Goal: Task Accomplishment & Management: Complete application form

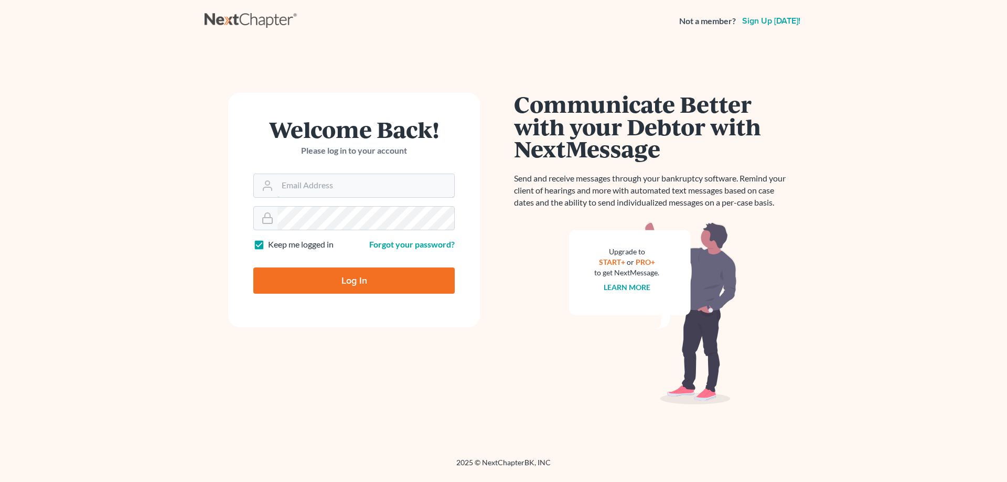
type input "[EMAIL_ADDRESS][DOMAIN_NAME]"
click at [357, 289] on input "Log In" at bounding box center [353, 281] width 201 height 26
type input "Thinking..."
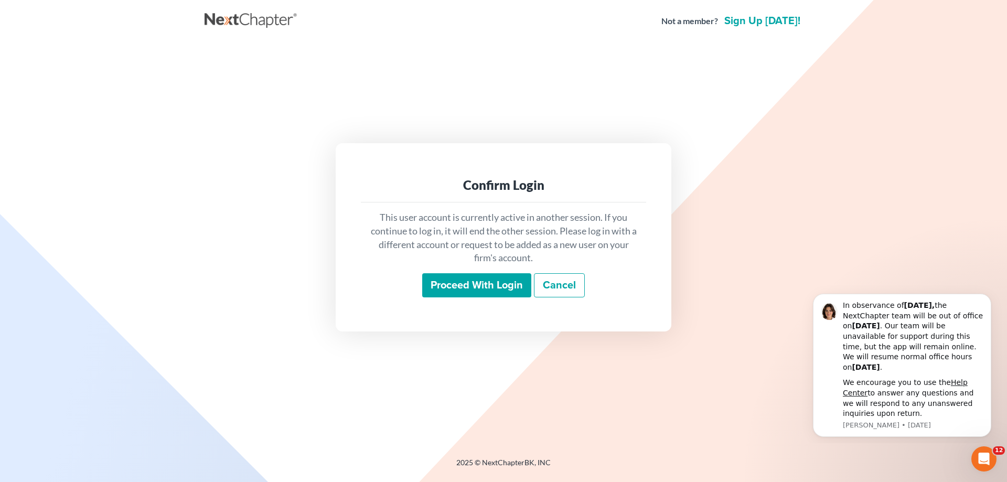
click at [492, 288] on input "Proceed with login" at bounding box center [476, 285] width 109 height 24
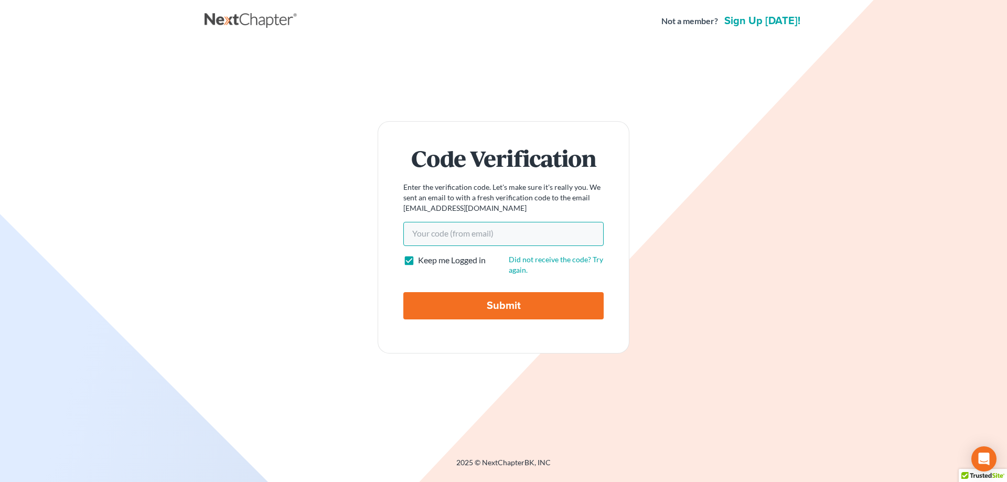
click at [470, 237] on input "Your code(from email)" at bounding box center [503, 234] width 200 height 24
paste input "557087"
type input "557087"
click at [478, 300] on input "Submit" at bounding box center [503, 305] width 200 height 27
type input "Thinking..."
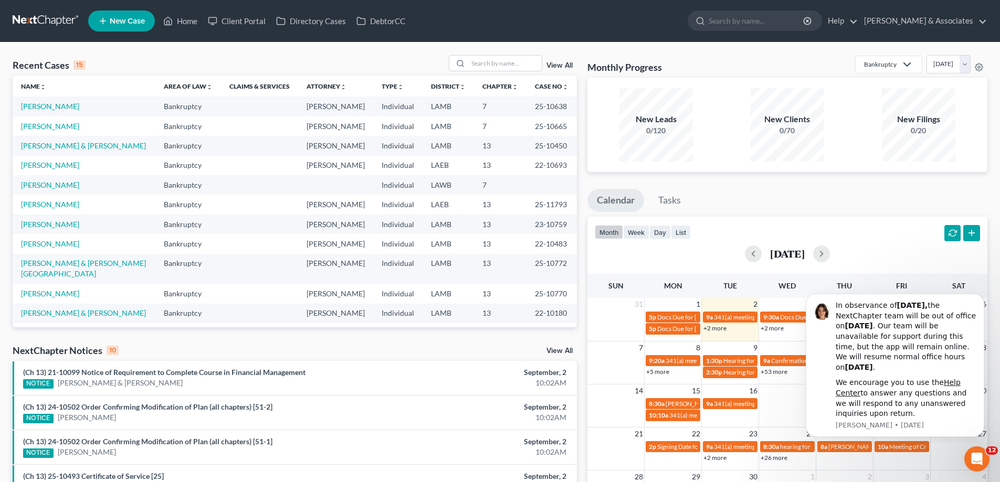
click at [132, 22] on span "New Case" at bounding box center [127, 21] width 35 height 8
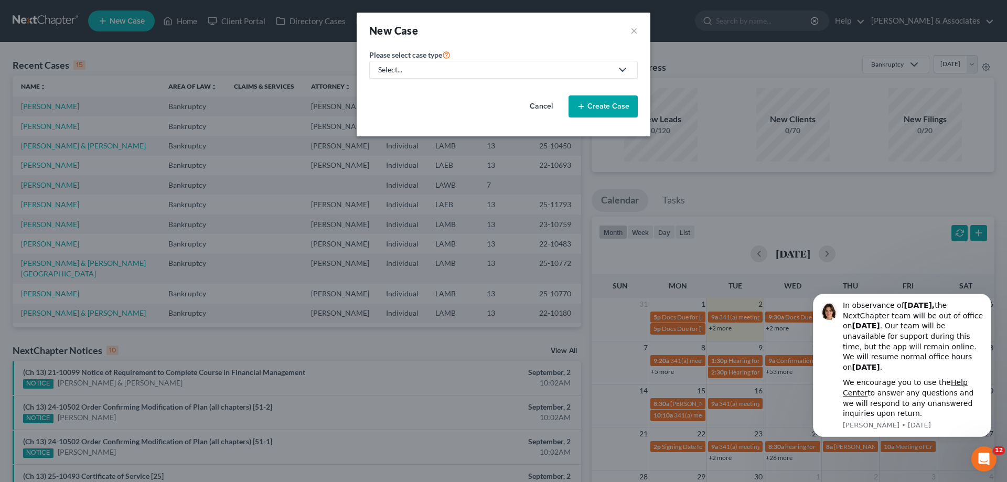
click at [431, 67] on div "Select..." at bounding box center [495, 70] width 234 height 10
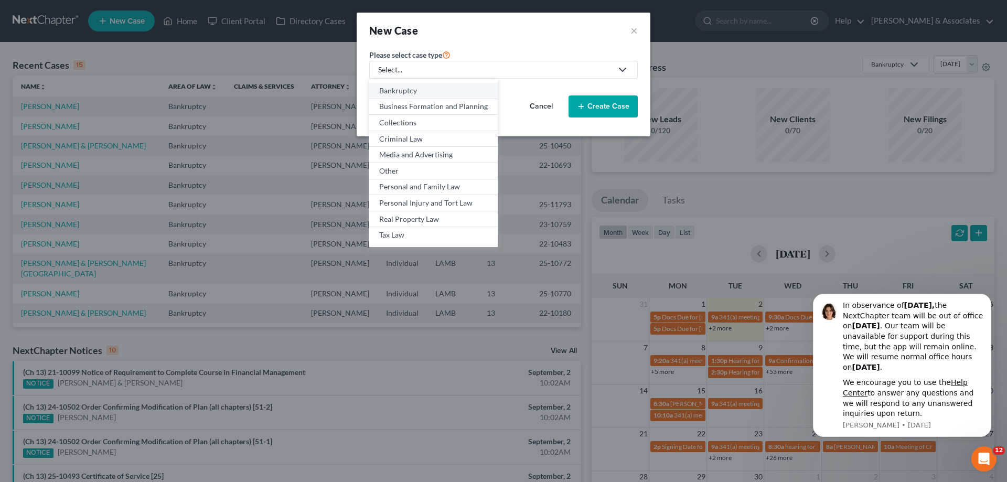
click at [399, 89] on div "Bankruptcy" at bounding box center [433, 91] width 109 height 10
select select "35"
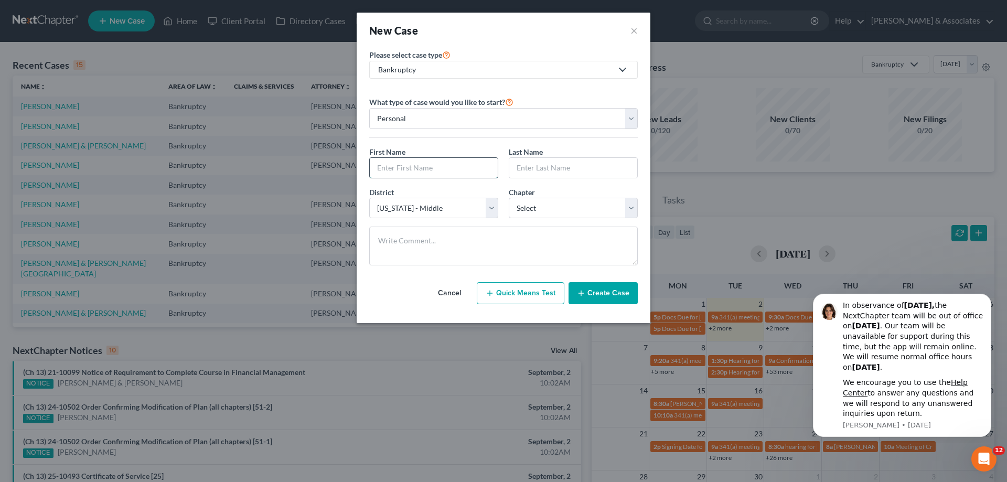
click at [448, 171] on input "text" at bounding box center [434, 168] width 128 height 20
type input "[PERSON_NAME]"
type input "Hebrard"
select select "0"
drag, startPoint x: 628, startPoint y: 289, endPoint x: 621, endPoint y: 288, distance: 7.5
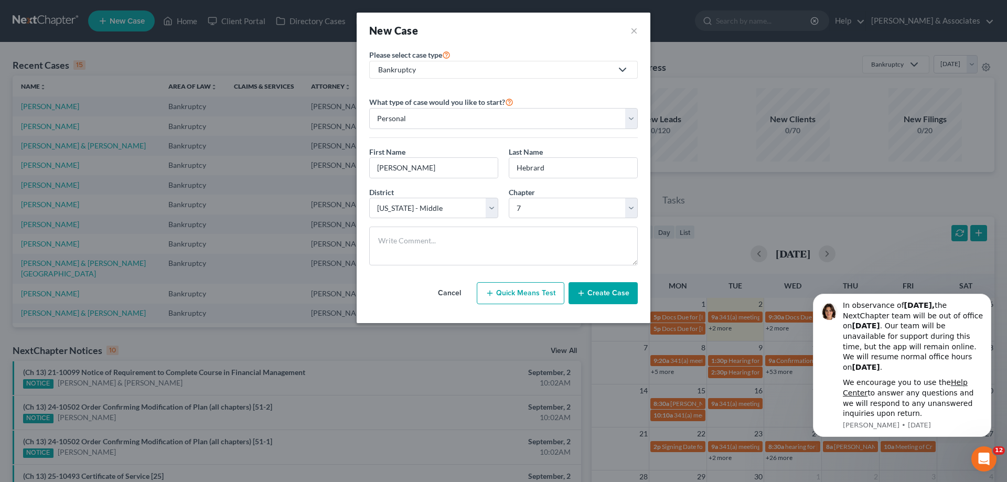
click at [623, 289] on button "Create Case" at bounding box center [603, 293] width 69 height 22
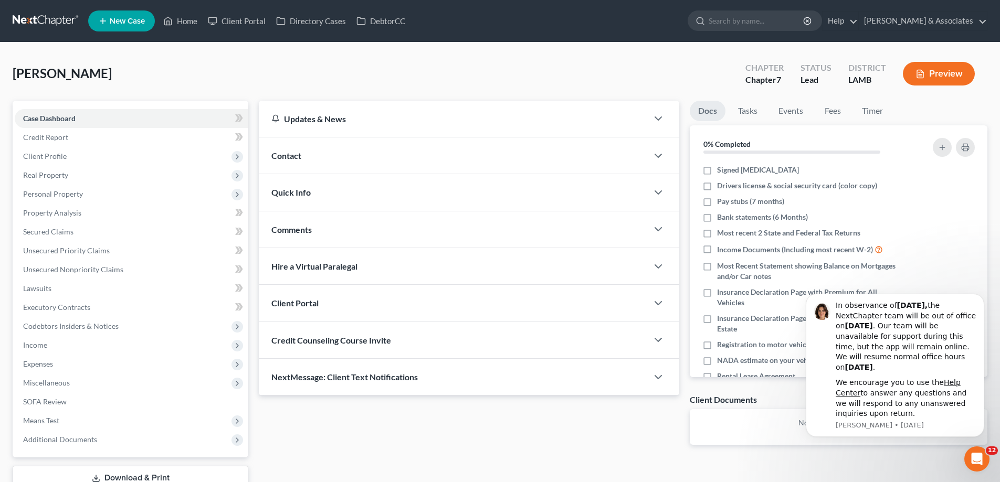
click at [534, 157] on div "Contact" at bounding box center [453, 155] width 389 height 36
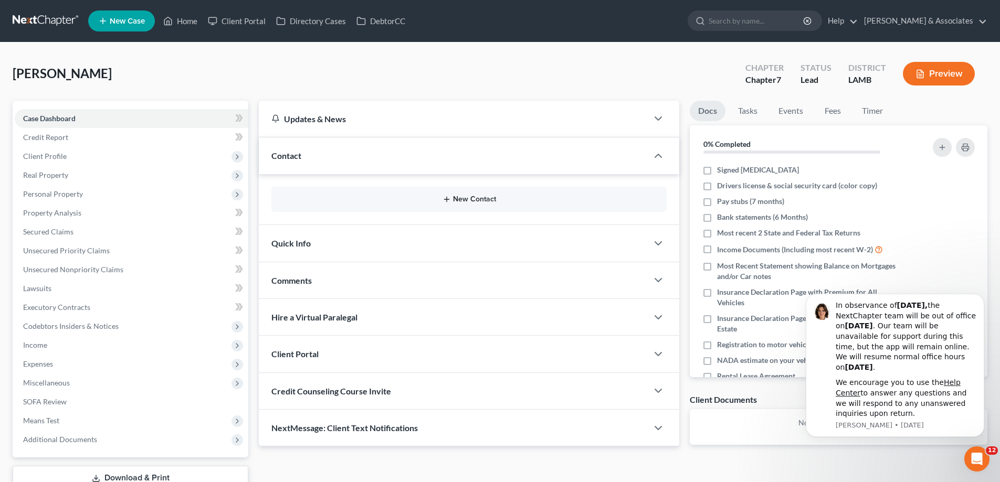
click at [458, 199] on button "New Contact" at bounding box center [469, 199] width 378 height 8
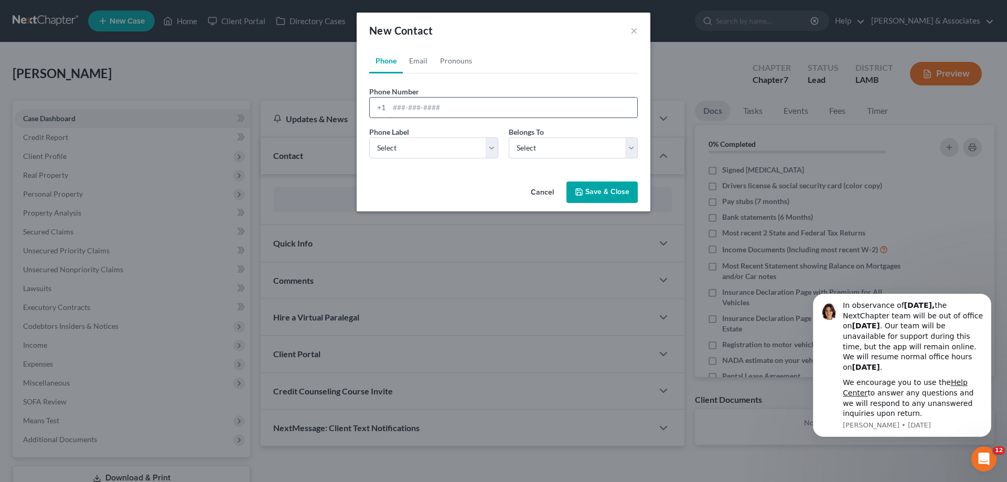
click at [413, 115] on input "tel" at bounding box center [513, 108] width 248 height 20
paste input "[PHONE_NUMBER]"
type input "[PHONE_NUMBER]"
drag, startPoint x: 407, startPoint y: 148, endPoint x: 417, endPoint y: 157, distance: 14.1
click at [407, 150] on select "Select Mobile Home Work Other" at bounding box center [433, 147] width 129 height 21
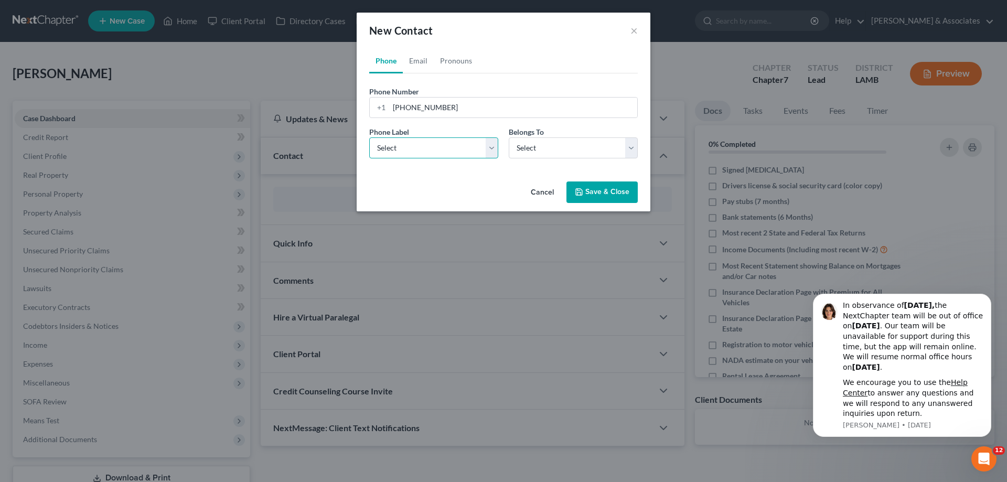
select select "0"
click at [369, 137] on select "Select Mobile Home Work Other" at bounding box center [433, 147] width 129 height 21
drag, startPoint x: 553, startPoint y: 150, endPoint x: 549, endPoint y: 156, distance: 6.8
click at [553, 150] on select "Select Client Other" at bounding box center [573, 147] width 129 height 21
select select "0"
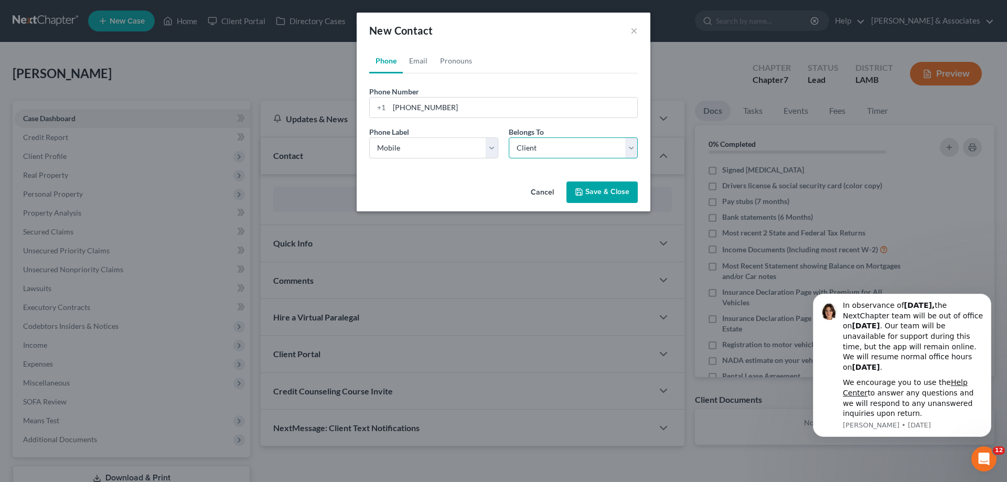
click at [509, 137] on select "Select Client Other" at bounding box center [573, 147] width 129 height 21
select select "0"
drag, startPoint x: 418, startPoint y: 56, endPoint x: 965, endPoint y: 245, distance: 579.0
click at [418, 57] on link "Email" at bounding box center [418, 60] width 31 height 25
drag, startPoint x: 402, startPoint y: 108, endPoint x: 407, endPoint y: 171, distance: 63.1
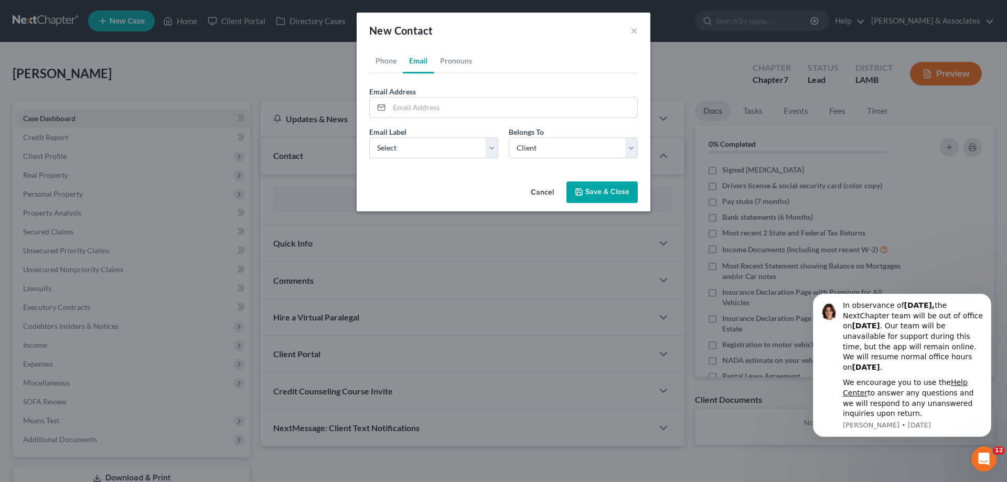
click at [403, 108] on input "email" at bounding box center [513, 108] width 248 height 20
paste input "[EMAIL_ADDRESS][PERSON_NAME][DOMAIN_NAME]"
type input "[EMAIL_ADDRESS][PERSON_NAME][DOMAIN_NAME]"
click at [414, 145] on select "Select Home Work Other" at bounding box center [433, 147] width 129 height 21
select select "0"
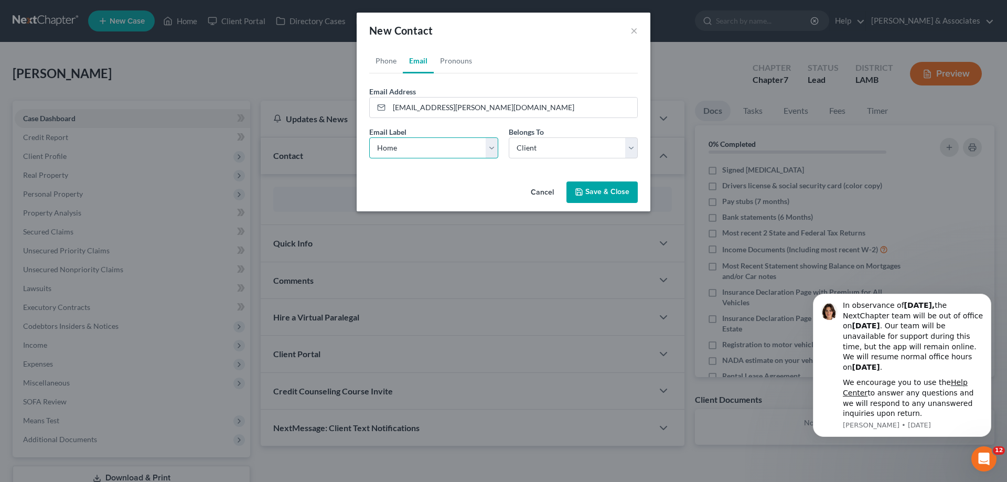
click at [369, 137] on select "Select Home Work Other" at bounding box center [433, 147] width 129 height 21
drag, startPoint x: 561, startPoint y: 148, endPoint x: 554, endPoint y: 155, distance: 9.3
click at [561, 148] on select "Select Client Other" at bounding box center [573, 147] width 129 height 21
click at [509, 137] on select "Select Client Other" at bounding box center [573, 147] width 129 height 21
click at [600, 193] on button "Save & Close" at bounding box center [602, 193] width 71 height 22
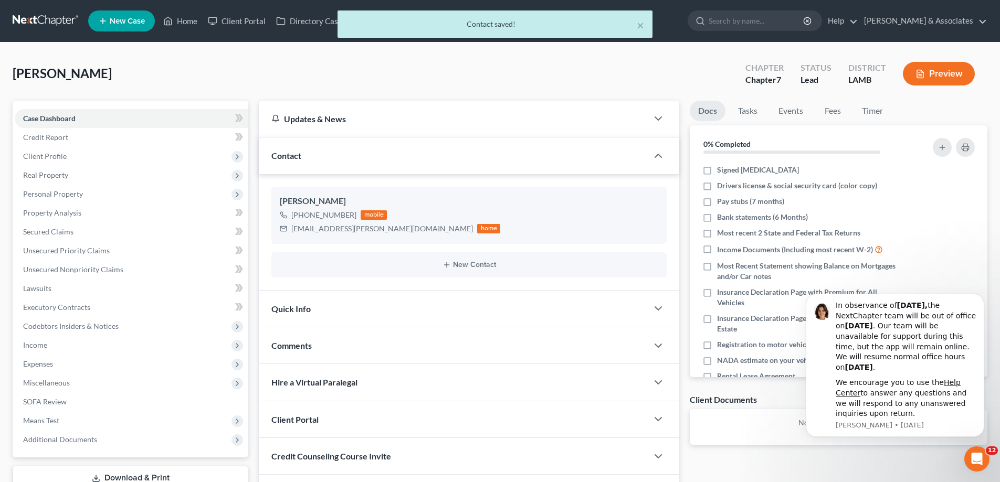
click at [396, 341] on div "Comments" at bounding box center [453, 345] width 389 height 36
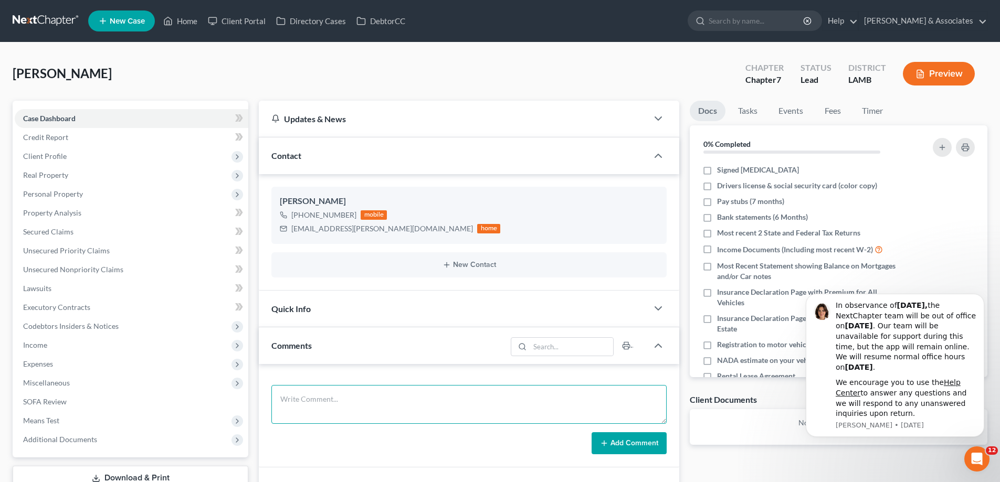
click at [348, 399] on textarea at bounding box center [468, 404] width 395 height 39
paste textarea "Did eval with [PERSON_NAME] 26000 in CC debt, she bought a car in june she real…"
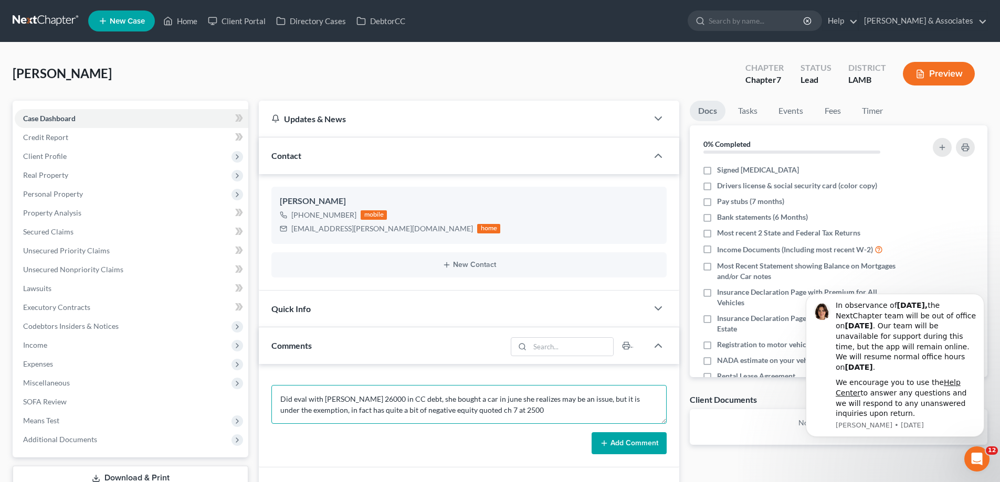
type textarea "Did eval with [PERSON_NAME] 26000 in CC debt, she bought a car in june she real…"
click at [619, 439] on button "Add Comment" at bounding box center [628, 443] width 75 height 22
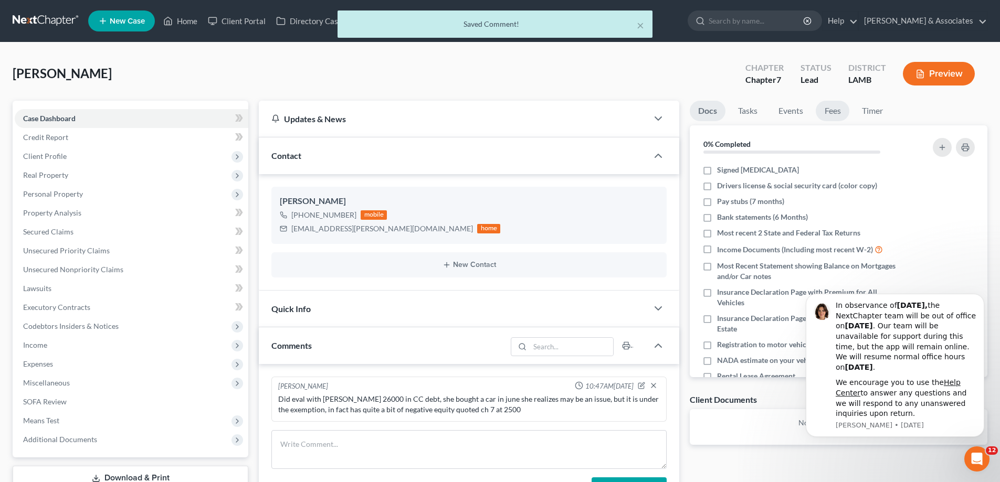
click at [843, 115] on link "Fees" at bounding box center [832, 111] width 34 height 20
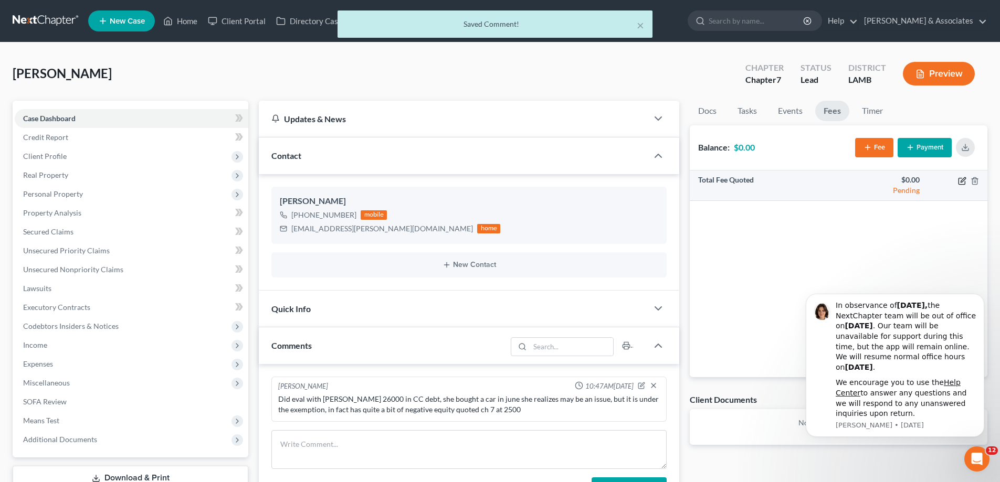
click at [959, 183] on icon "button" at bounding box center [962, 181] width 8 height 8
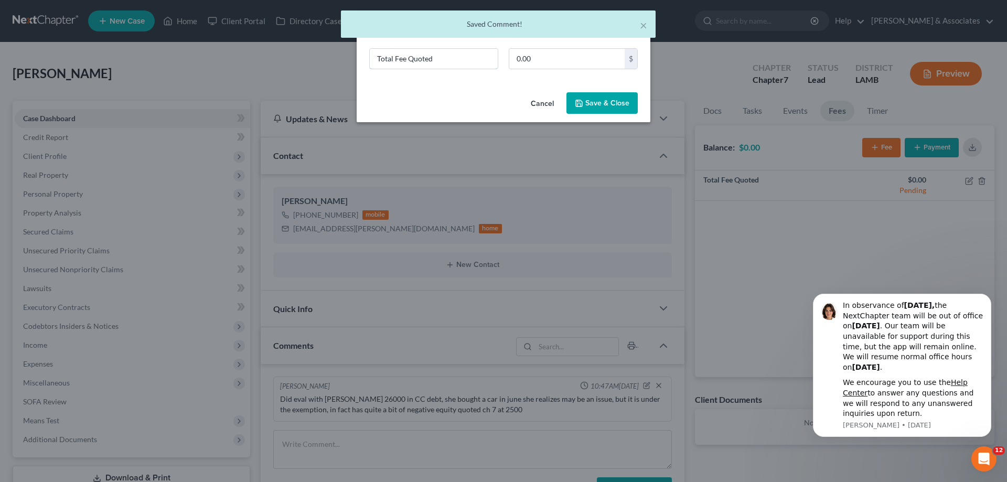
drag, startPoint x: 449, startPoint y: 62, endPoint x: 68, endPoint y: -5, distance: 387.2
click at [68, 0] on html "Home New Case Client Portal Directory Cases DebtorCC [PERSON_NAME] & Associates…" at bounding box center [503, 350] width 1007 height 700
type input "ch 7"
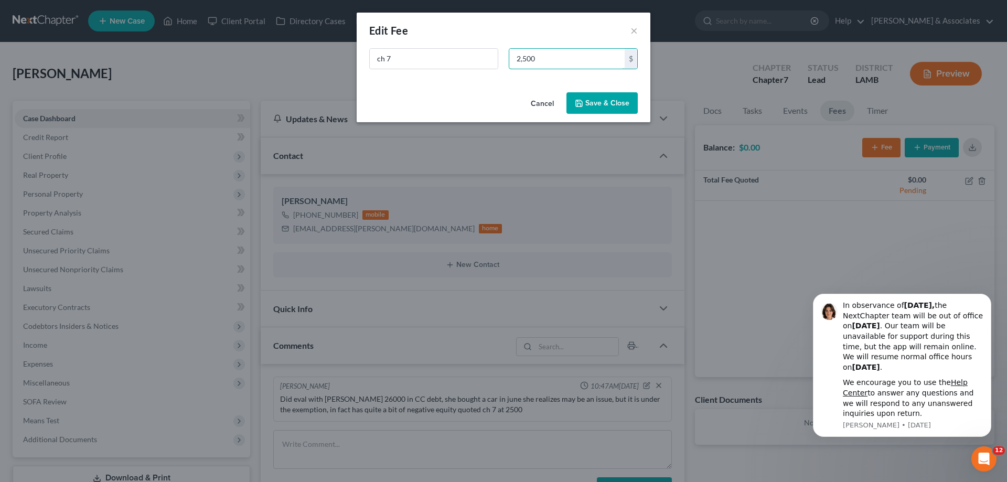
type input "2,500"
click at [603, 101] on button "Save & Close" at bounding box center [602, 103] width 71 height 22
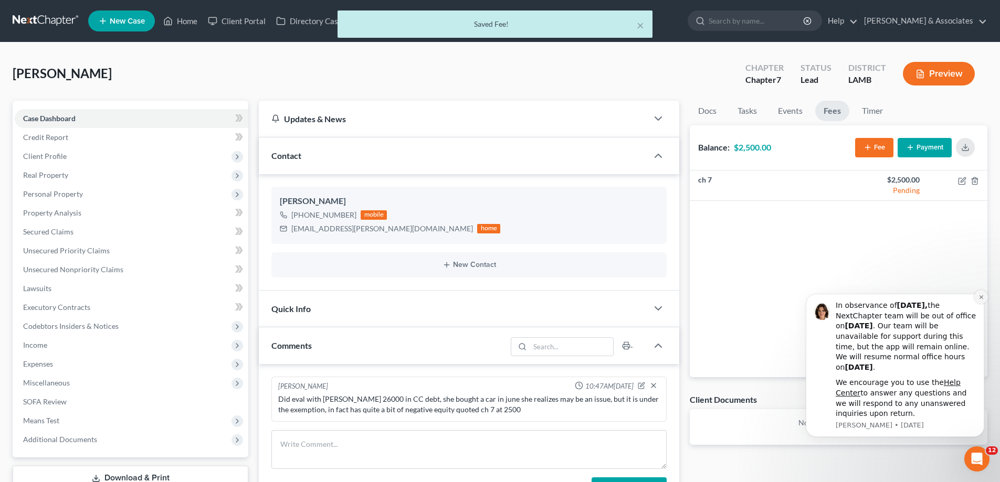
click at [978, 295] on icon "Dismiss notification" at bounding box center [981, 297] width 6 height 6
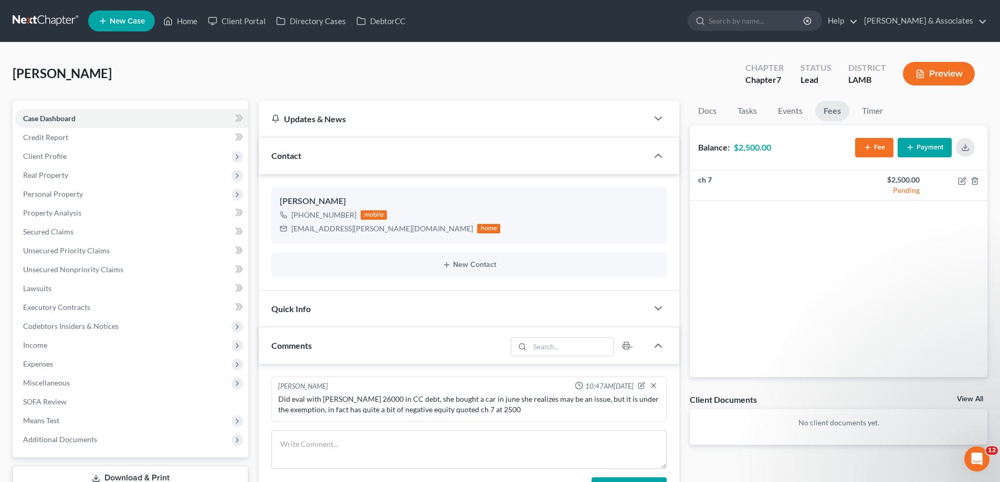
click at [974, 396] on link "View All" at bounding box center [970, 399] width 26 height 7
